Goal: Task Accomplishment & Management: Complete application form

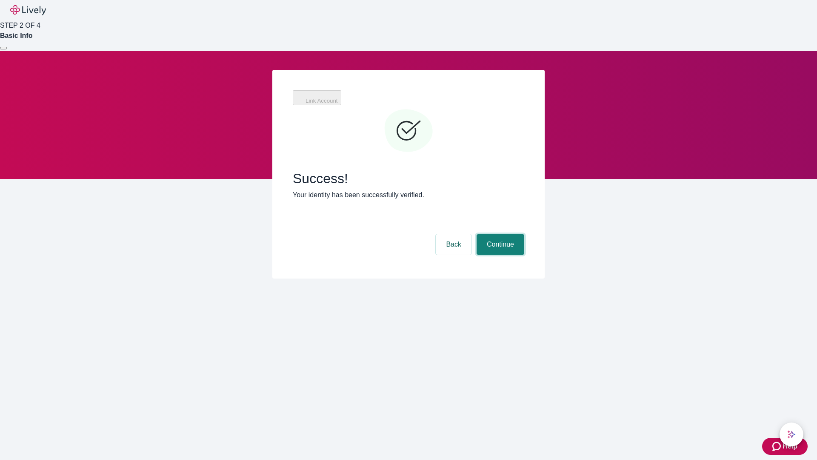
click at [499, 234] on button "Continue" at bounding box center [501, 244] width 48 height 20
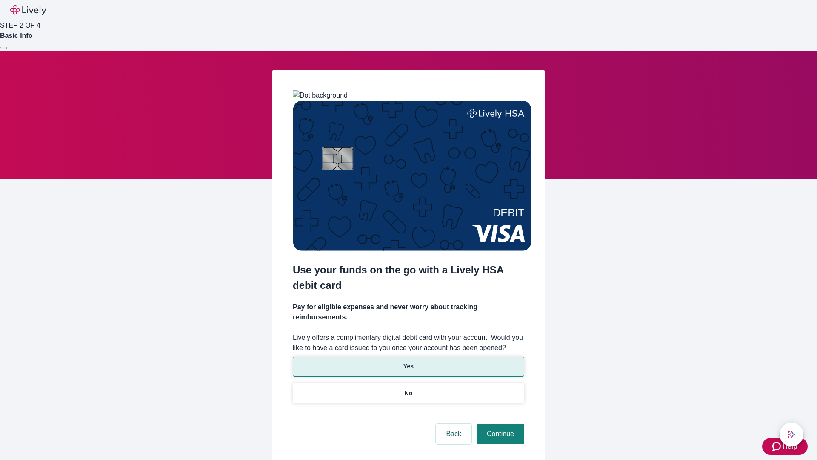
click at [408, 362] on p "Yes" at bounding box center [408, 366] width 10 height 9
click at [499, 423] on button "Continue" at bounding box center [501, 433] width 48 height 20
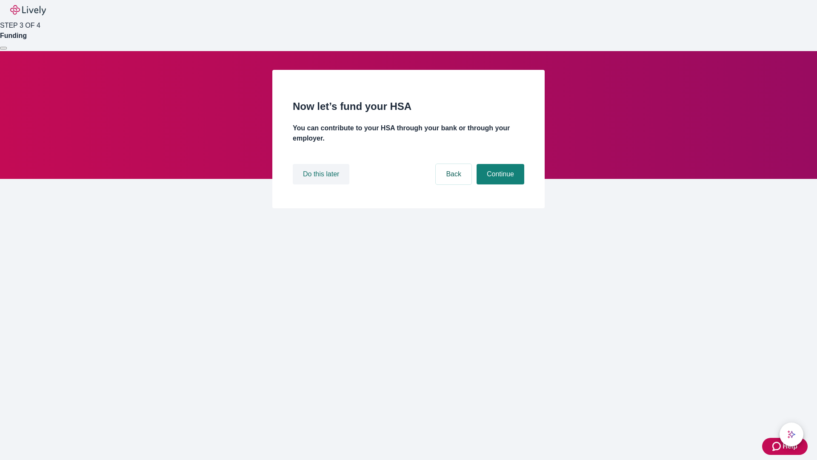
click at [322, 184] on button "Do this later" at bounding box center [321, 174] width 57 height 20
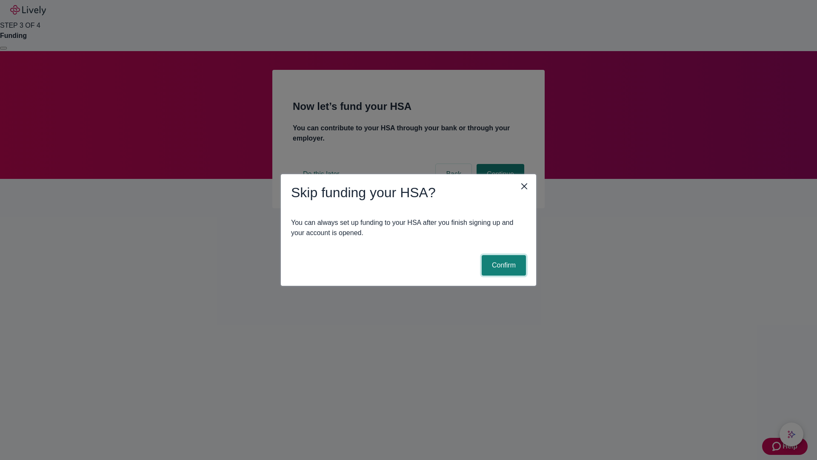
click at [502, 265] on button "Confirm" at bounding box center [504, 265] width 44 height 20
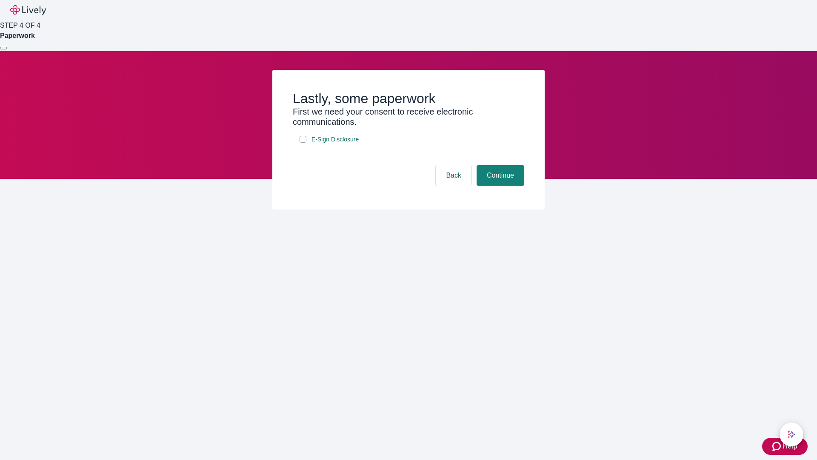
click at [303, 143] on input "E-Sign Disclosure" at bounding box center [303, 139] width 7 height 7
checkbox input "true"
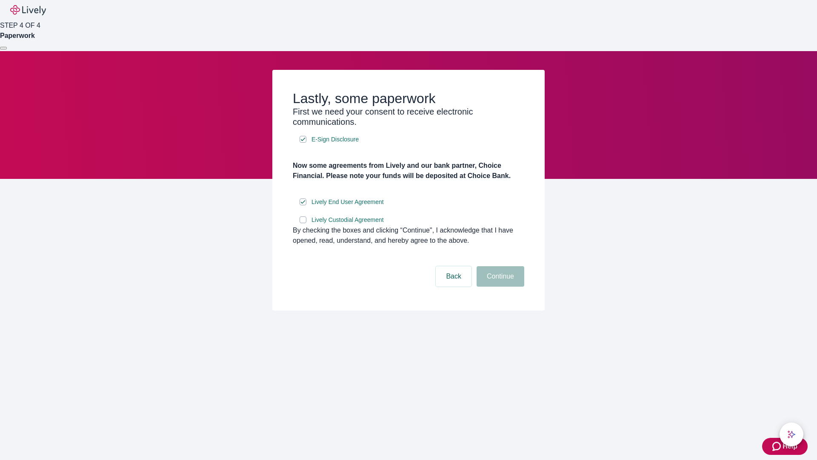
click at [303, 223] on input "Lively Custodial Agreement" at bounding box center [303, 219] width 7 height 7
checkbox input "true"
click at [499, 286] on button "Continue" at bounding box center [501, 276] width 48 height 20
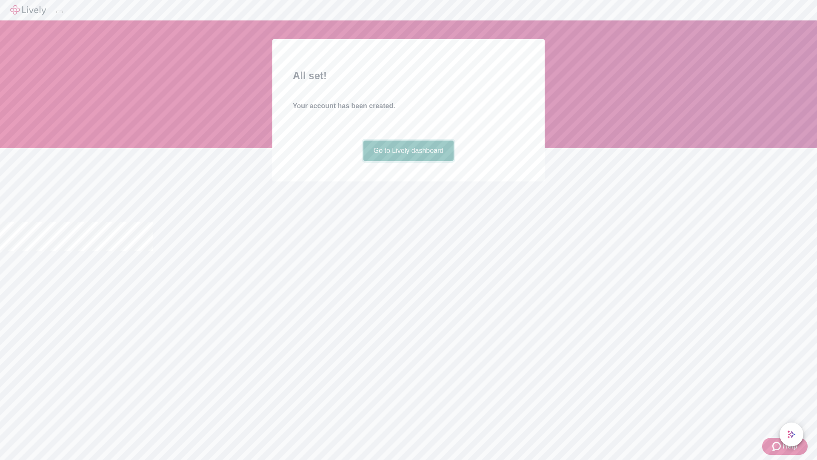
click at [408, 161] on link "Go to Lively dashboard" at bounding box center [408, 150] width 91 height 20
